Goal: Information Seeking & Learning: Learn about a topic

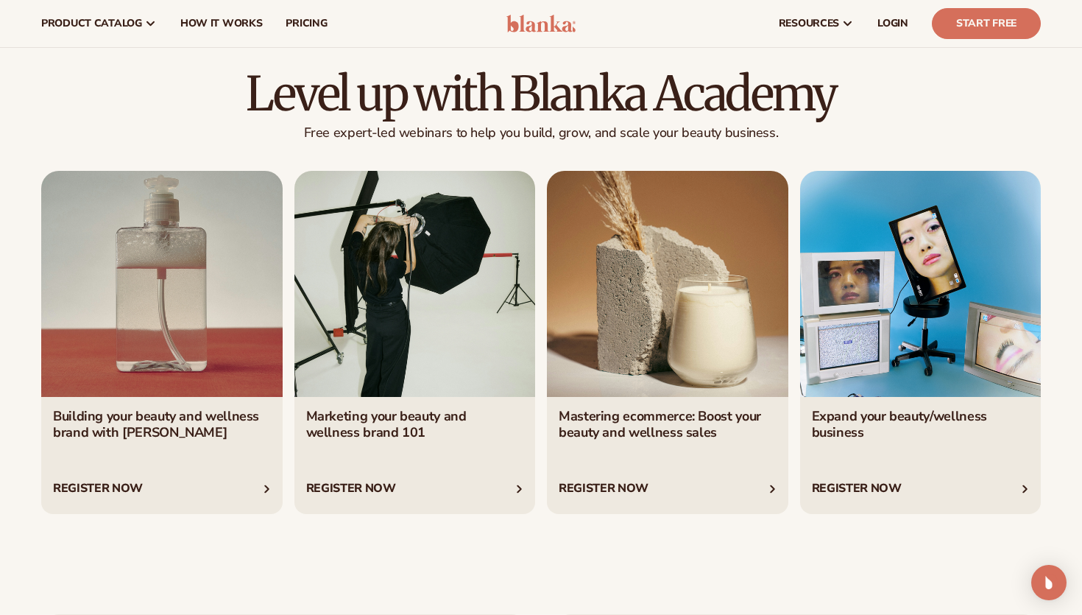
scroll to position [2452, 0]
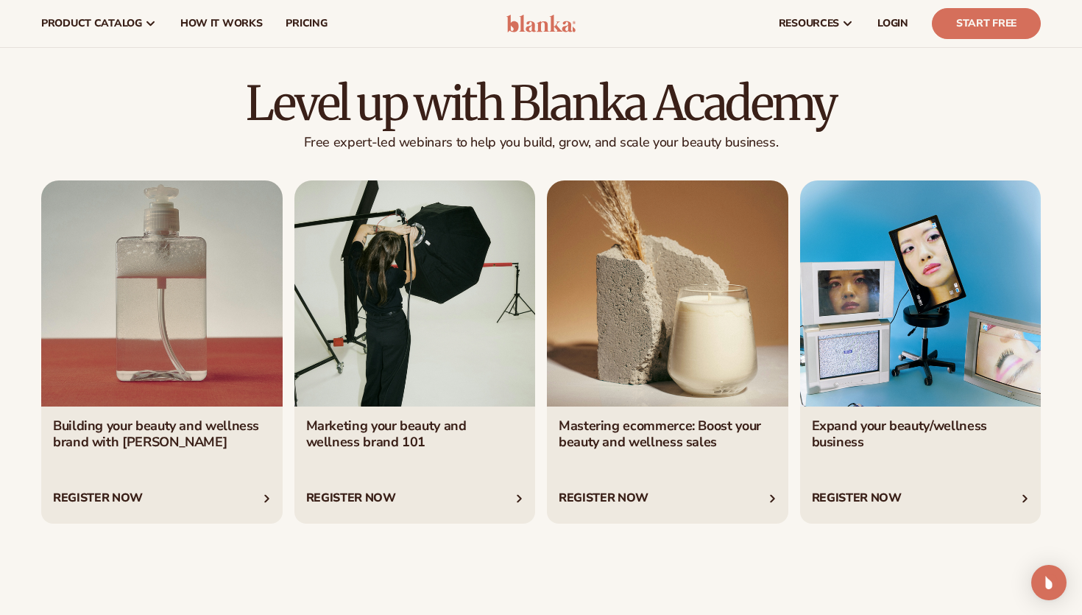
click at [258, 500] on link "1 / 4" at bounding box center [161, 351] width 241 height 342
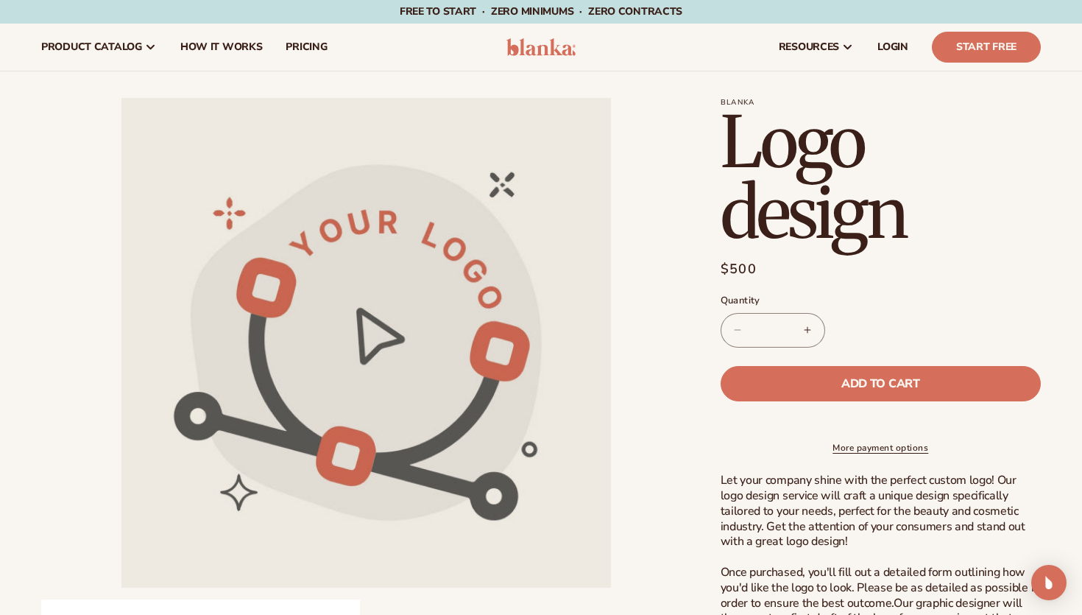
click at [533, 52] on img at bounding box center [541, 47] width 70 height 18
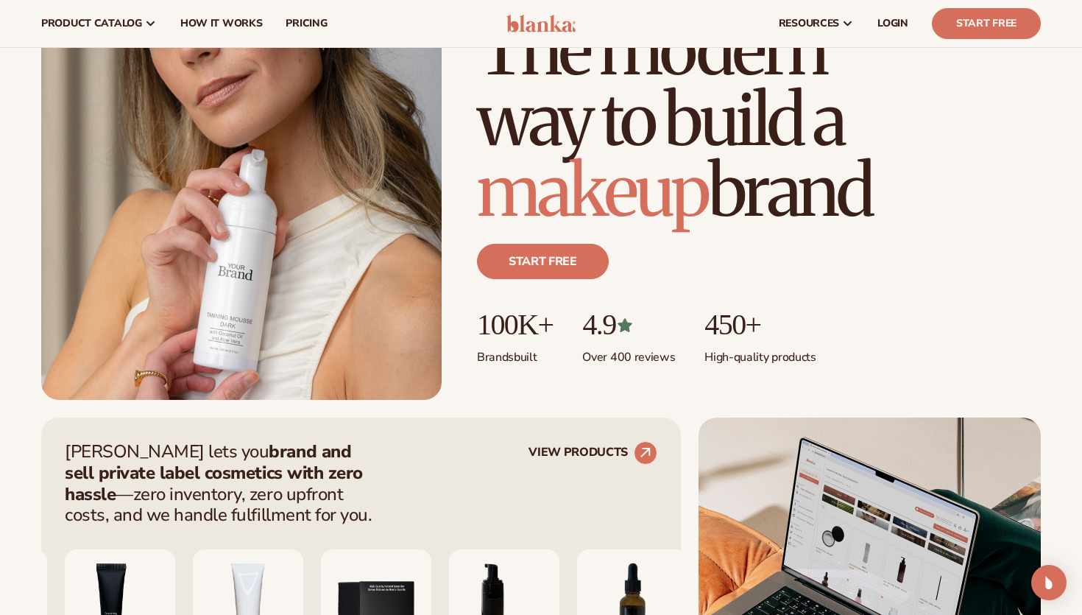
scroll to position [41, 0]
